Goal: Task Accomplishment & Management: Manage account settings

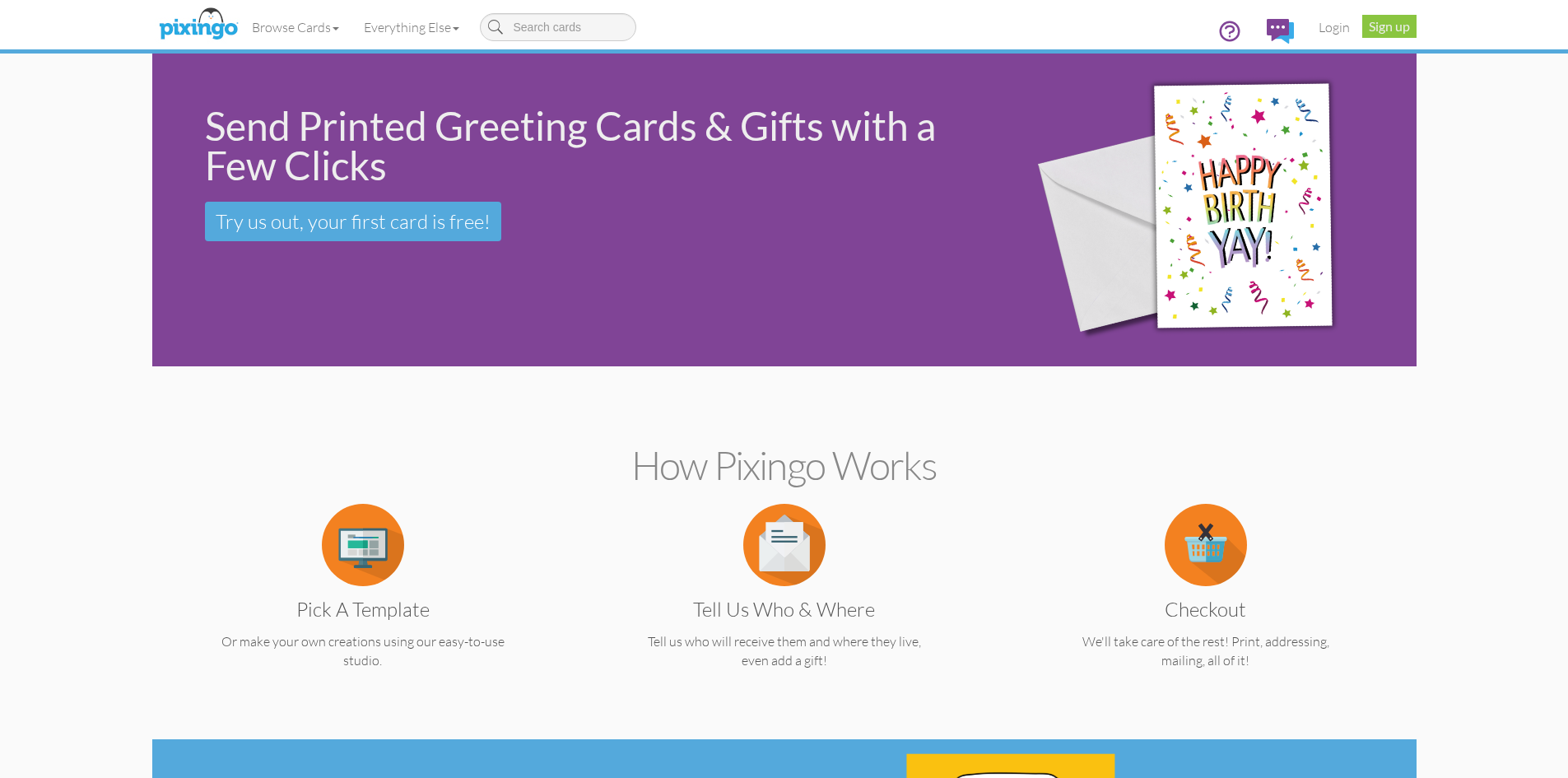
click at [1329, 25] on link "Login" at bounding box center [1334, 27] width 56 height 41
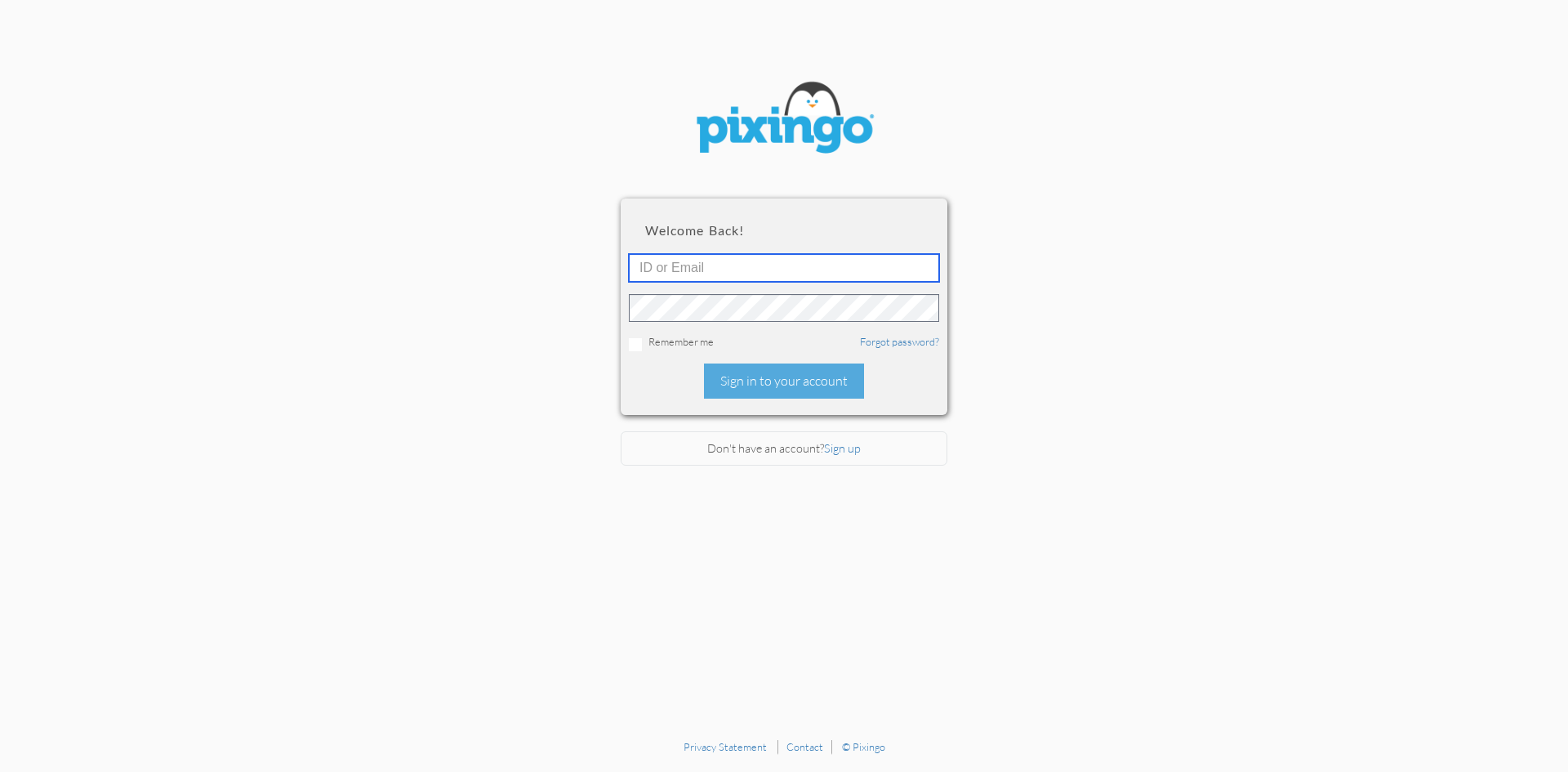
type input "R10401"
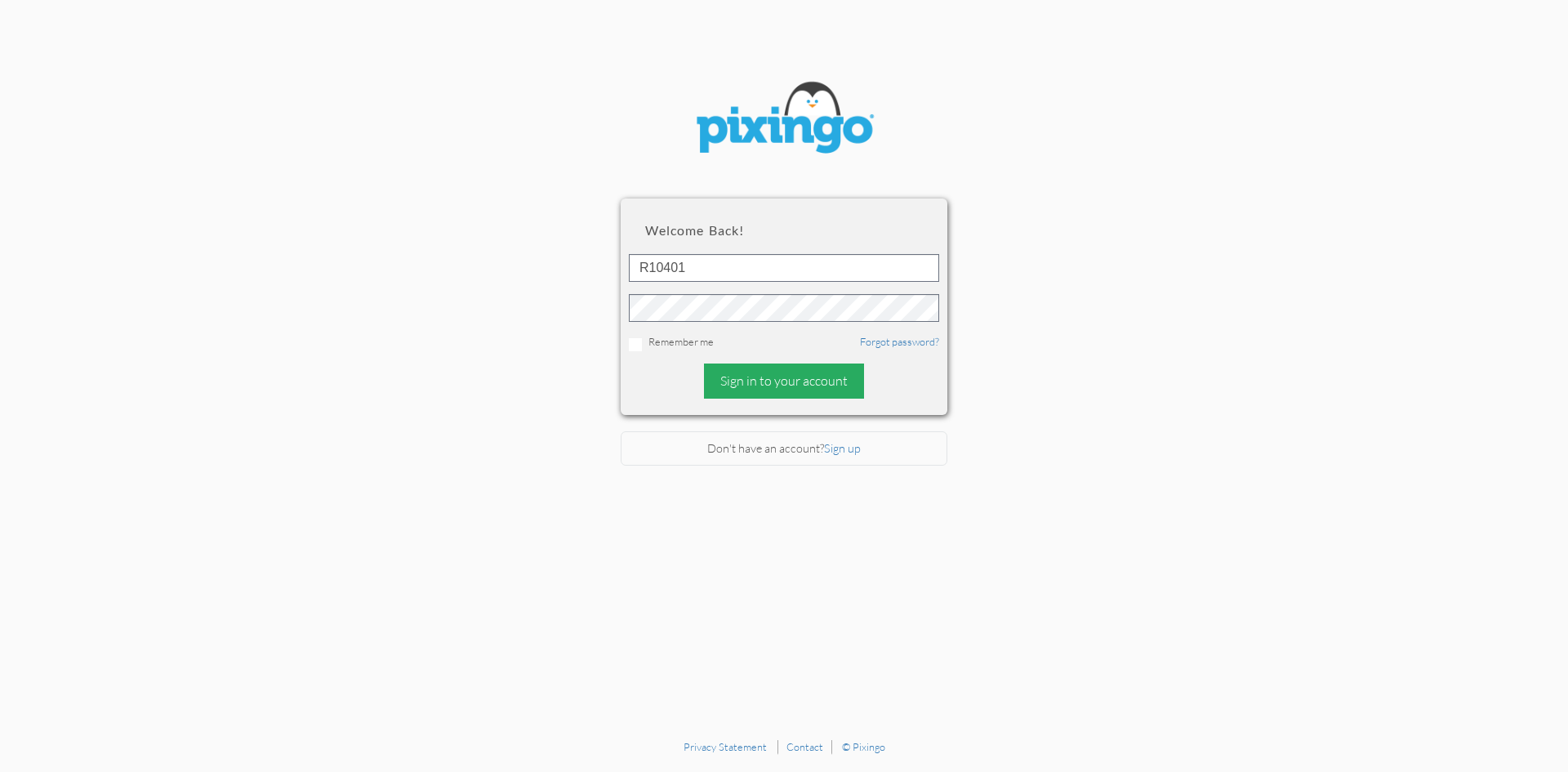
click at [751, 384] on div "Sign in to your account" at bounding box center [784, 381] width 160 height 35
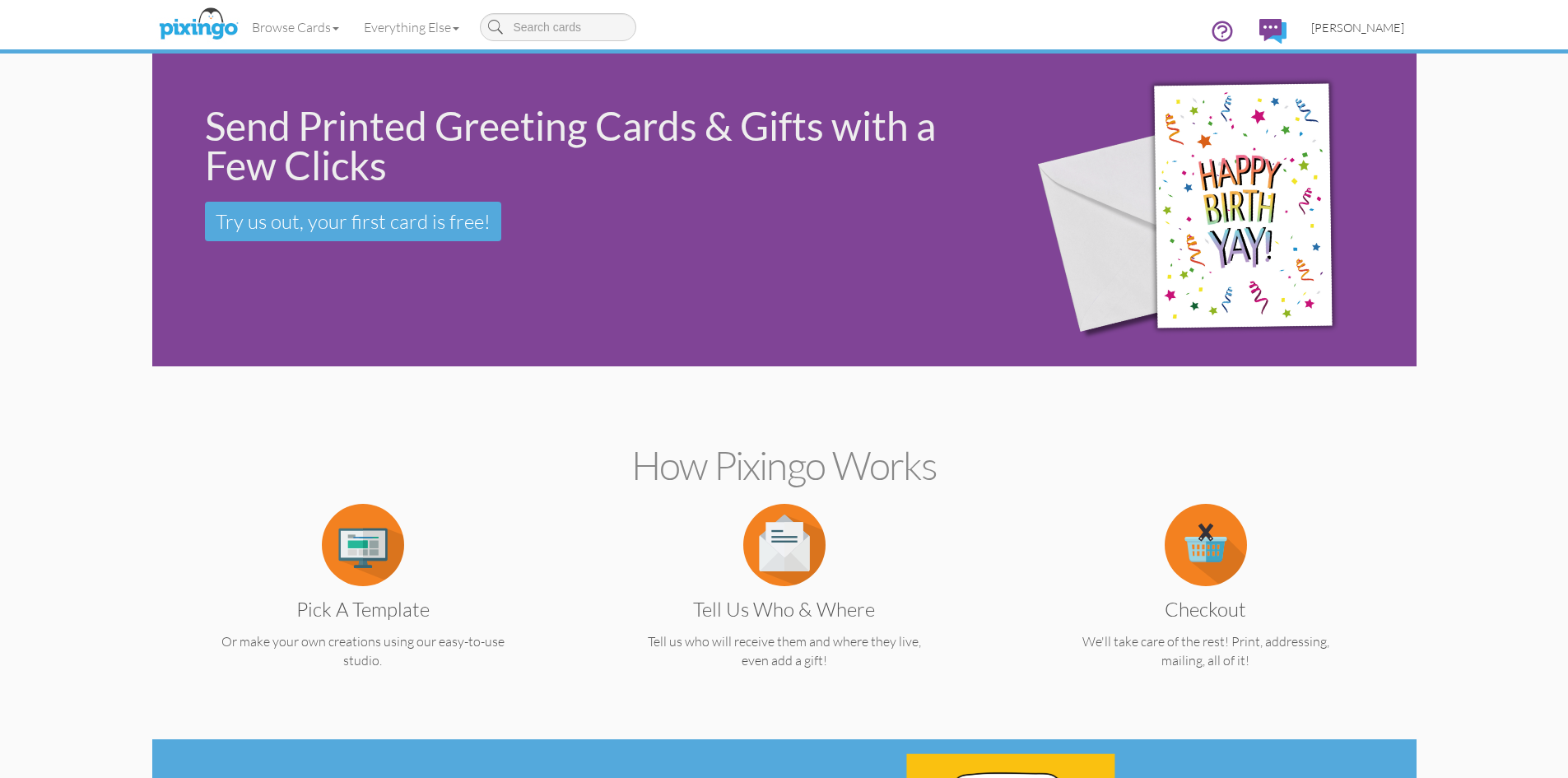
click at [1372, 20] on span "[PERSON_NAME]" at bounding box center [1358, 27] width 93 height 14
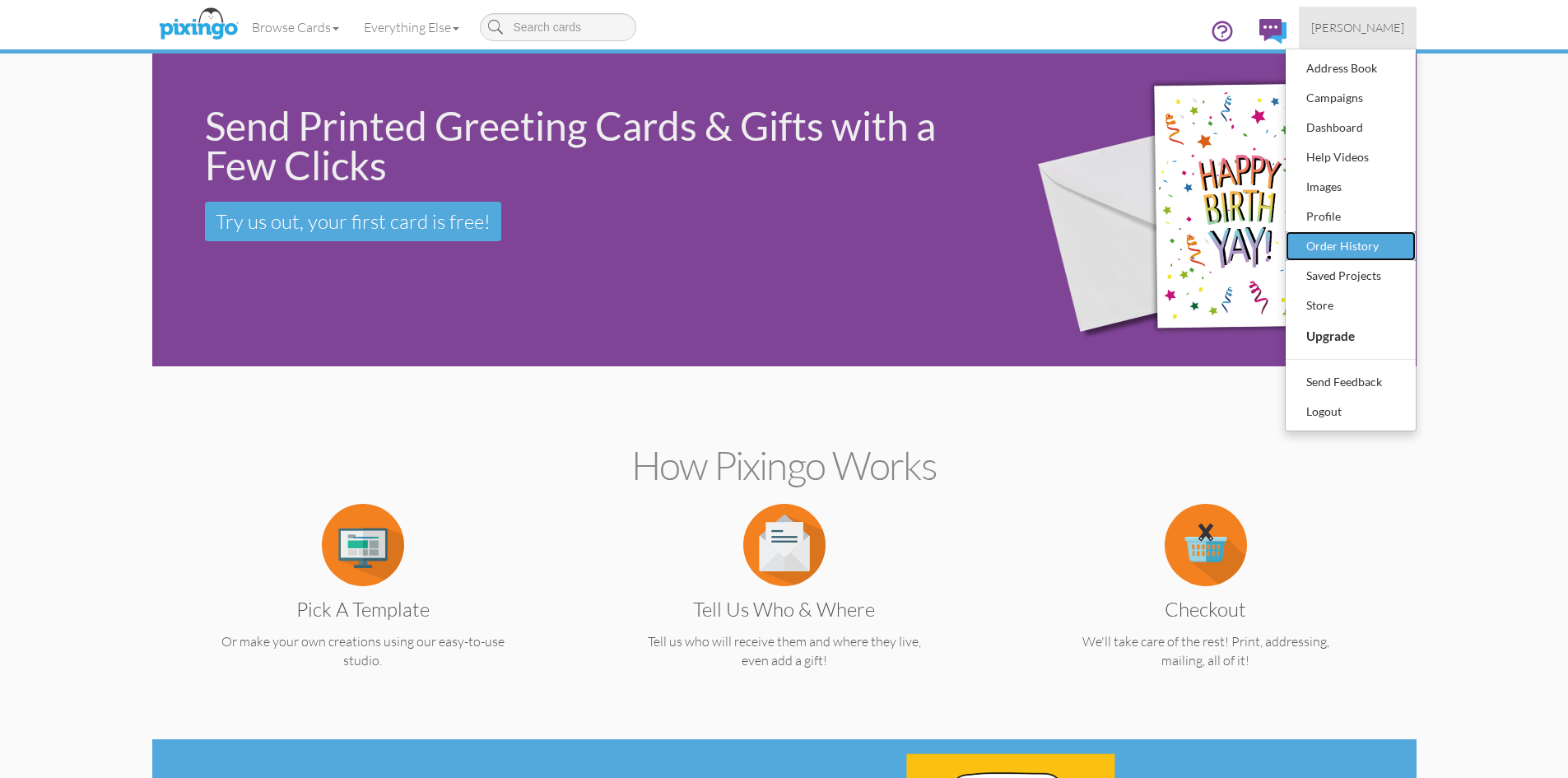
click at [1321, 247] on div "Order History" at bounding box center [1350, 246] width 97 height 25
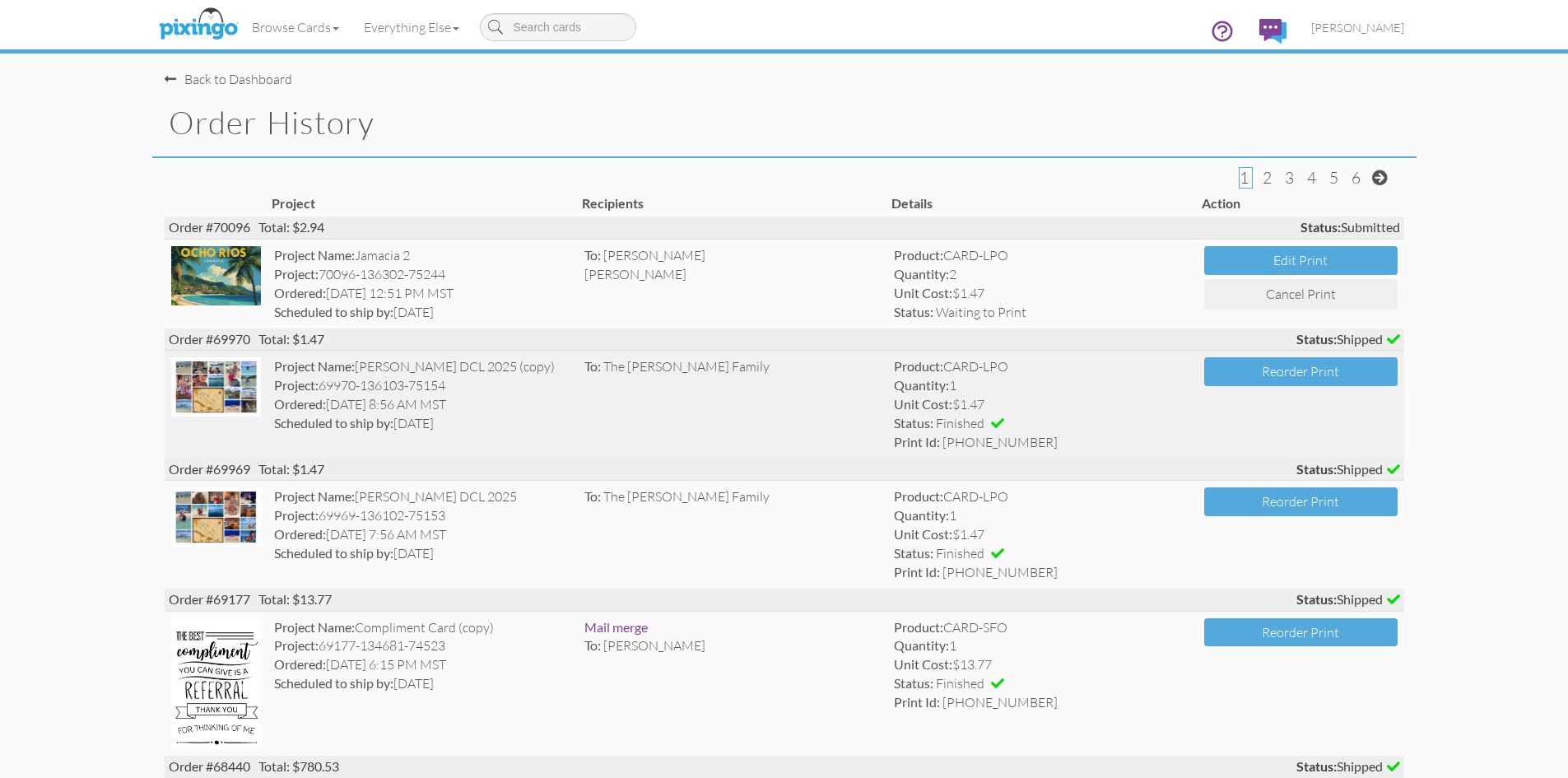
click at [667, 368] on span "The [PERSON_NAME] Family" at bounding box center [686, 366] width 166 height 17
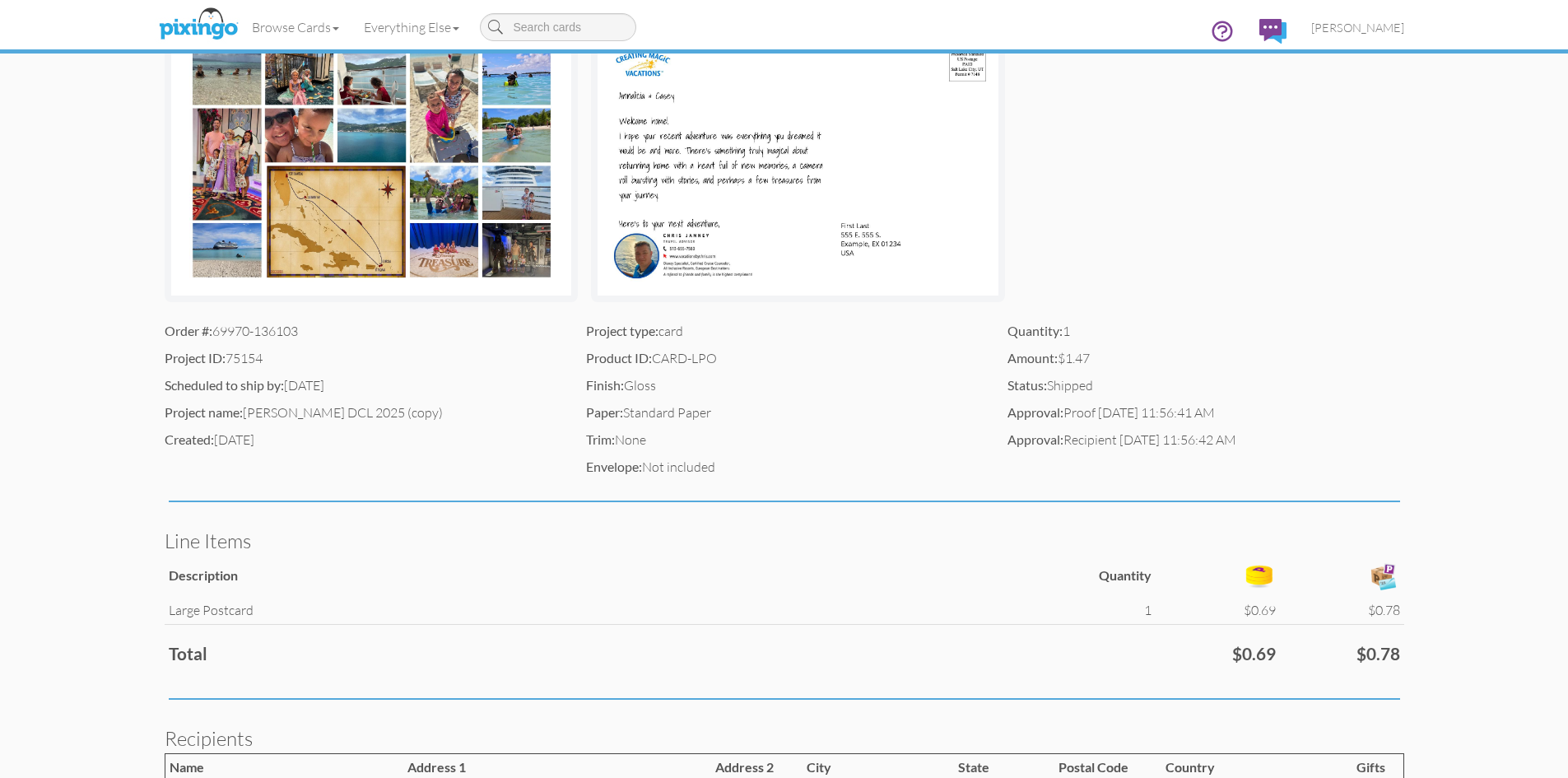
scroll to position [247, 0]
